Goal: Information Seeking & Learning: Learn about a topic

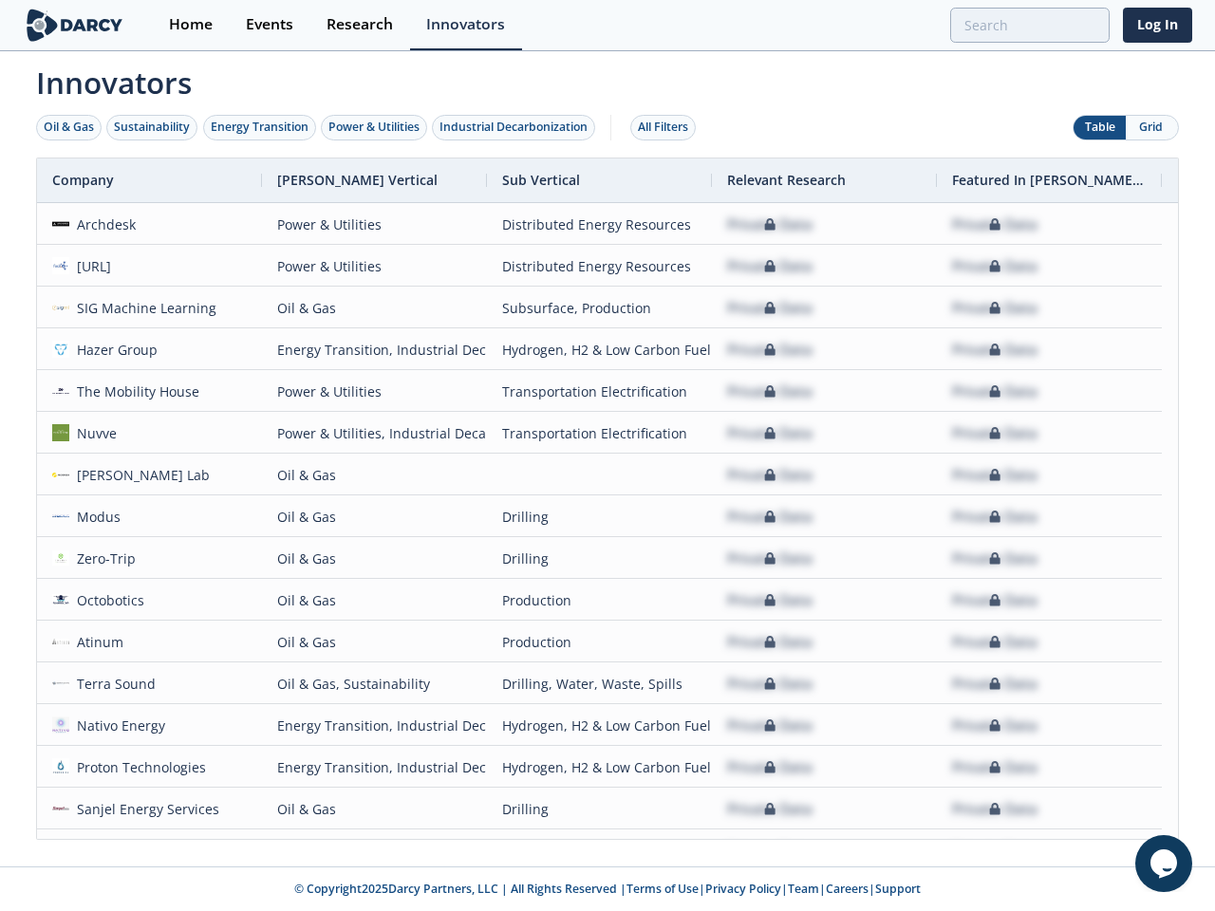
click at [69, 127] on div "Oil & Gas" at bounding box center [69, 127] width 50 height 17
click at [153, 127] on div "Sustainability" at bounding box center [152, 127] width 76 height 17
click at [260, 127] on div "Energy Transition" at bounding box center [260, 127] width 98 height 17
click at [376, 127] on div "Power & Utilities" at bounding box center [373, 127] width 91 height 17
click at [517, 127] on div "Industrial Decarbonization" at bounding box center [513, 127] width 148 height 17
